Goal: Task Accomplishment & Management: Manage account settings

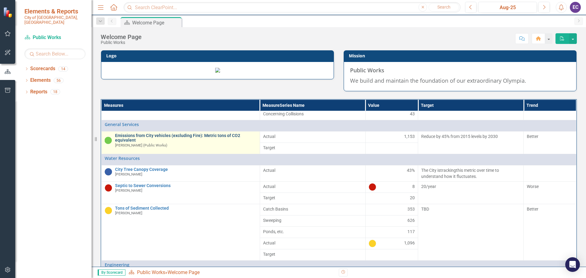
scroll to position [92, 0]
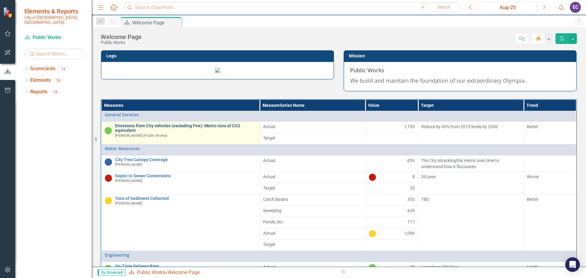
click at [157, 133] on link "Emissions from City vehicles (excluding Fire): Metric tons of CO2 equivalent" at bounding box center [186, 128] width 142 height 9
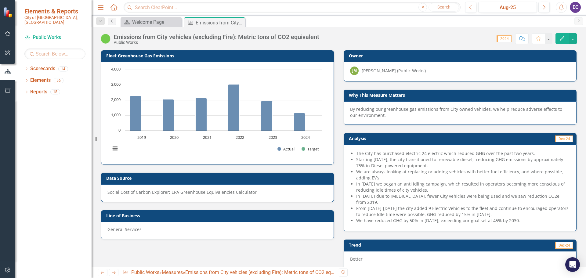
click at [169, 39] on div "Emissions from City vehicles (excluding Fire): Metric tons of CO2 equivalent" at bounding box center [217, 37] width 206 height 7
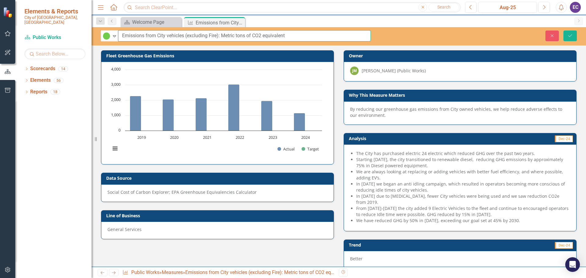
click at [168, 35] on input "Emissions from City vehicles (excluding Fire): Metric tons of CO2 equivalent" at bounding box center [244, 35] width 253 height 11
click at [239, 36] on input "Emissions from City Vehicles (excluding Fire): Metric tons of CO2 equivalent" at bounding box center [244, 35] width 253 height 11
click at [269, 35] on input "Emissions from City Vehicles (excluding Fire): Metric Tons of CO2 equivalent" at bounding box center [244, 35] width 253 height 11
type input "Emissions from City Vehicles (excluding Fire): Metric Tons of CO2 Equivalent"
click at [568, 36] on icon "Save" at bounding box center [569, 36] width 5 height 4
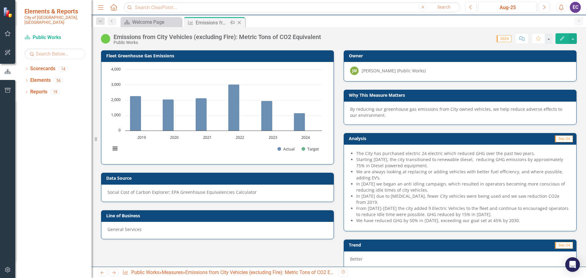
click at [241, 21] on icon "Close" at bounding box center [239, 22] width 6 height 5
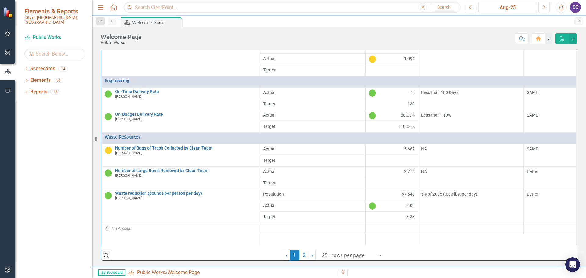
scroll to position [92, 0]
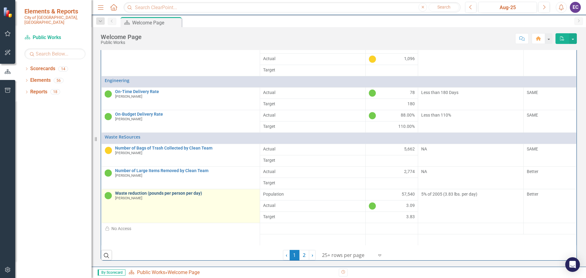
click at [135, 196] on link "Waste reduction (pounds per person per day)" at bounding box center [186, 193] width 142 height 5
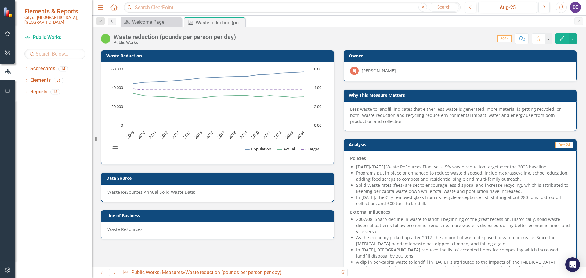
click at [138, 36] on div "Waste reduction (pounds per person per day)" at bounding box center [175, 37] width 122 height 7
click at [132, 36] on div "Waste reduction (pounds per person per day)" at bounding box center [175, 37] width 122 height 7
click at [131, 37] on div "Waste reduction (pounds per person per day)" at bounding box center [175, 37] width 122 height 7
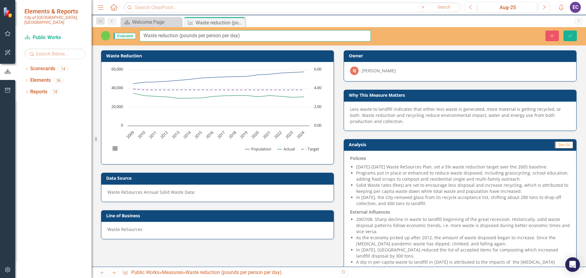
click at [160, 35] on input "Waste reduction (pounds per person per day)" at bounding box center [254, 35] width 231 height 11
click at [223, 36] on input "Waste Reduction (pounds per person per day)" at bounding box center [254, 35] width 231 height 11
type input "Waste Reduction (pounds per person, per day)"
click at [569, 35] on icon "Save" at bounding box center [569, 36] width 5 height 4
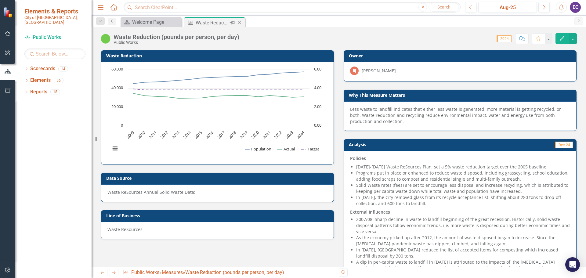
click at [239, 23] on icon "Close" at bounding box center [239, 22] width 6 height 5
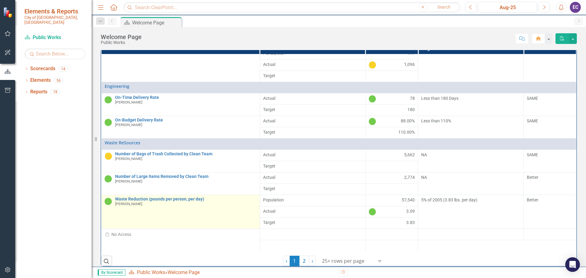
scroll to position [109, 0]
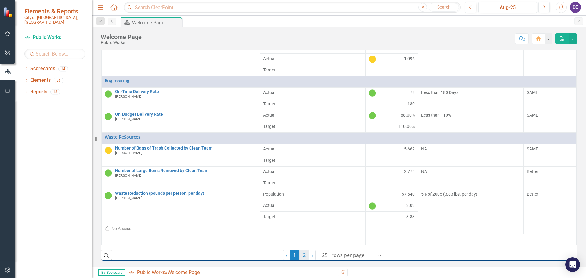
click at [303, 254] on link "2" at bounding box center [304, 255] width 10 height 10
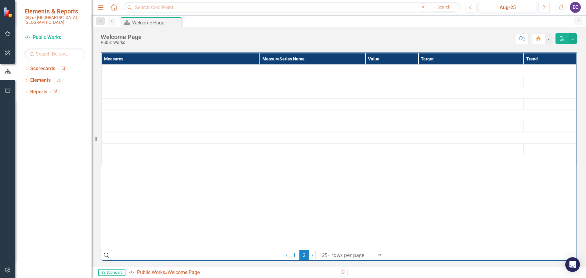
scroll to position [93, 0]
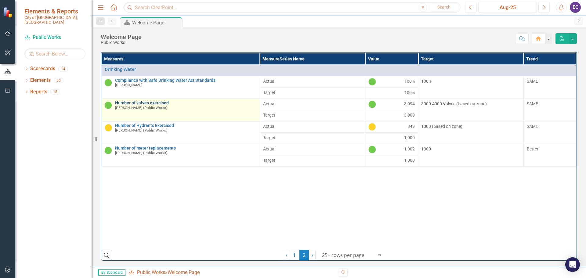
click at [157, 104] on link "Number of valves exercised" at bounding box center [186, 103] width 142 height 5
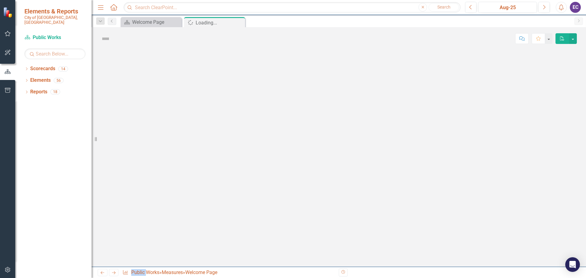
click at [157, 104] on div at bounding box center [339, 158] width 494 height 217
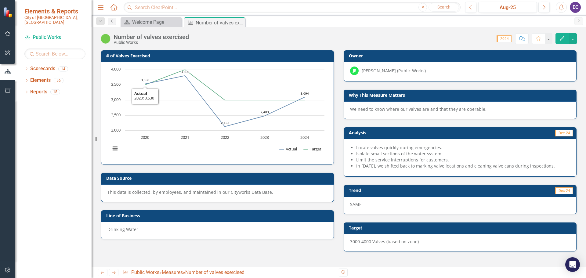
click at [142, 36] on div "Number of valves exercised" at bounding box center [151, 37] width 75 height 7
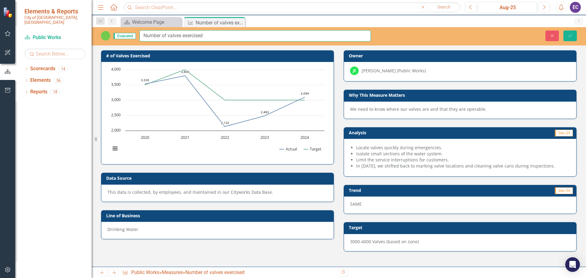
click at [169, 35] on input "Number of valves exercised" at bounding box center [254, 35] width 231 height 11
click at [186, 36] on input "Number of Valves exercised" at bounding box center [254, 35] width 231 height 11
type input "Number of Valves Exercised"
click at [570, 35] on icon "Save" at bounding box center [569, 36] width 5 height 4
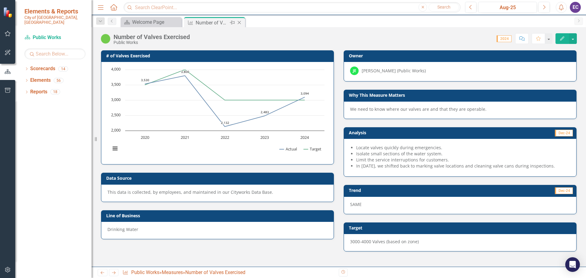
click at [239, 22] on icon "Close" at bounding box center [239, 22] width 6 height 5
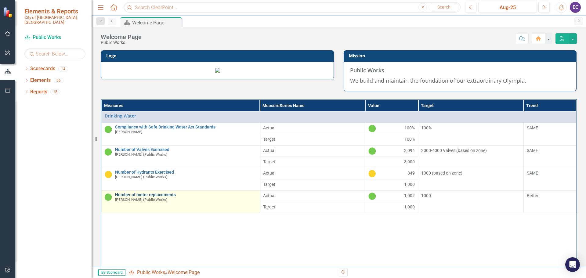
click at [151, 197] on link "Number of meter replacements" at bounding box center [186, 195] width 142 height 5
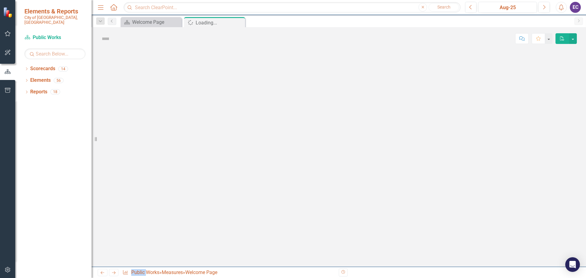
click at [151, 241] on div at bounding box center [339, 158] width 494 height 217
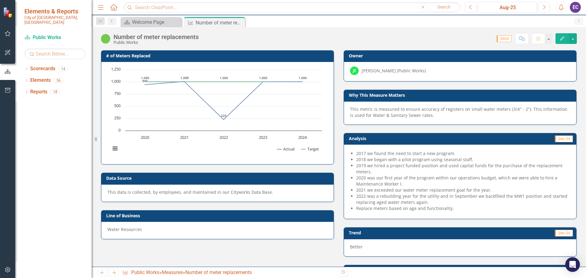
click at [140, 37] on div "Number of meter replacements" at bounding box center [156, 37] width 85 height 7
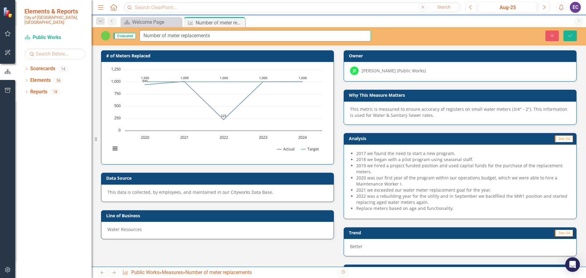
click at [171, 36] on input "Number of meter replacements" at bounding box center [254, 35] width 231 height 11
click at [184, 35] on input "Number of Meter replacements" at bounding box center [254, 35] width 231 height 11
type input "Number of Meter Replacements"
click at [570, 35] on icon "Save" at bounding box center [569, 36] width 5 height 4
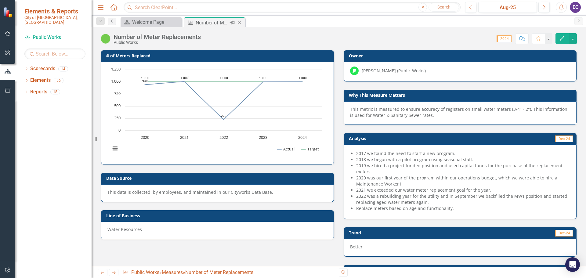
click at [242, 24] on icon "Close" at bounding box center [239, 22] width 6 height 5
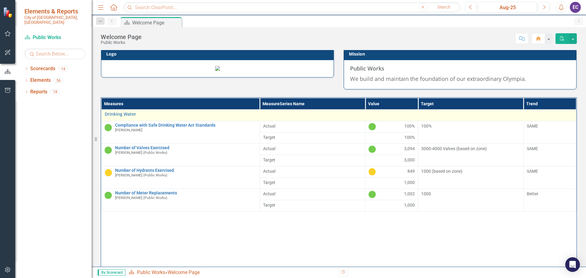
scroll to position [93, 0]
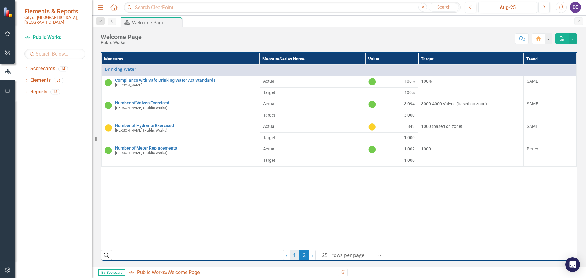
click at [293, 255] on link "1" at bounding box center [295, 255] width 10 height 10
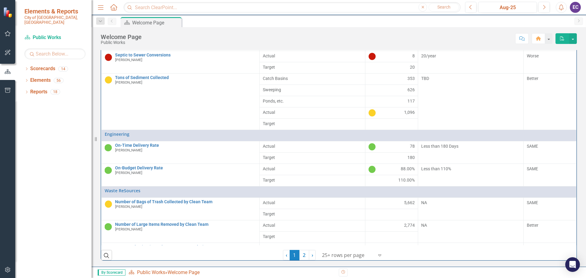
scroll to position [153, 0]
